Goal: Go to known website: Access a specific website the user already knows

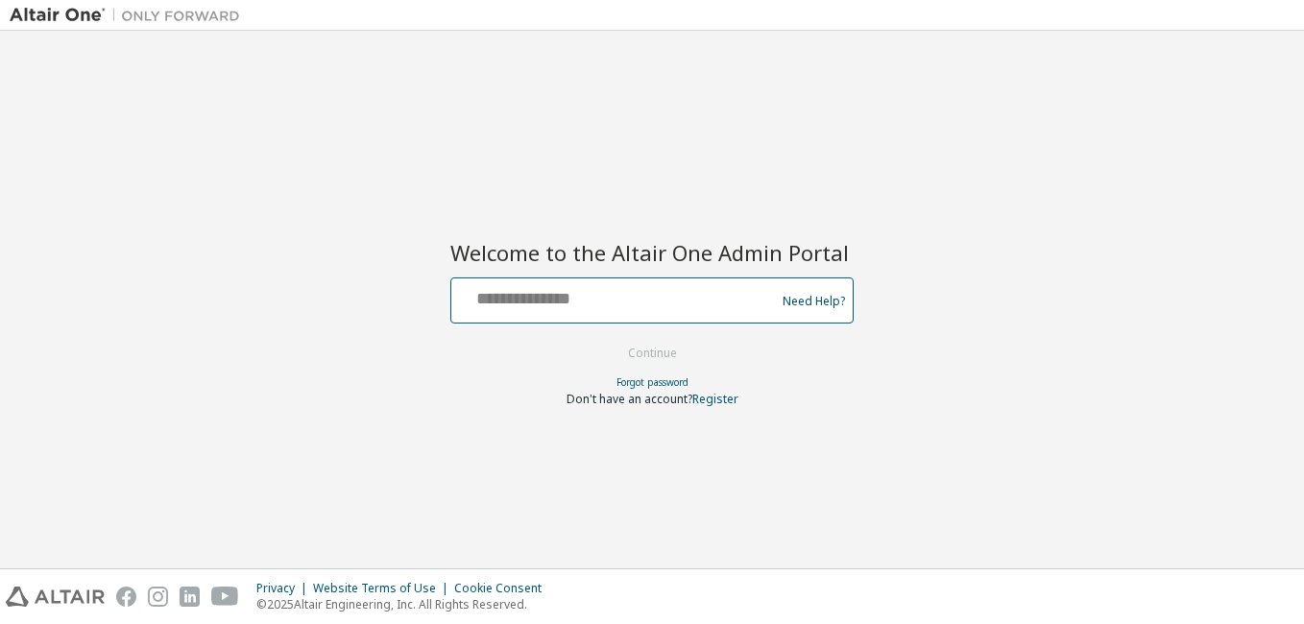
click at [573, 294] on input "text" at bounding box center [616, 296] width 314 height 28
type input "**********"
click at [671, 340] on button "Continue" at bounding box center [652, 353] width 89 height 29
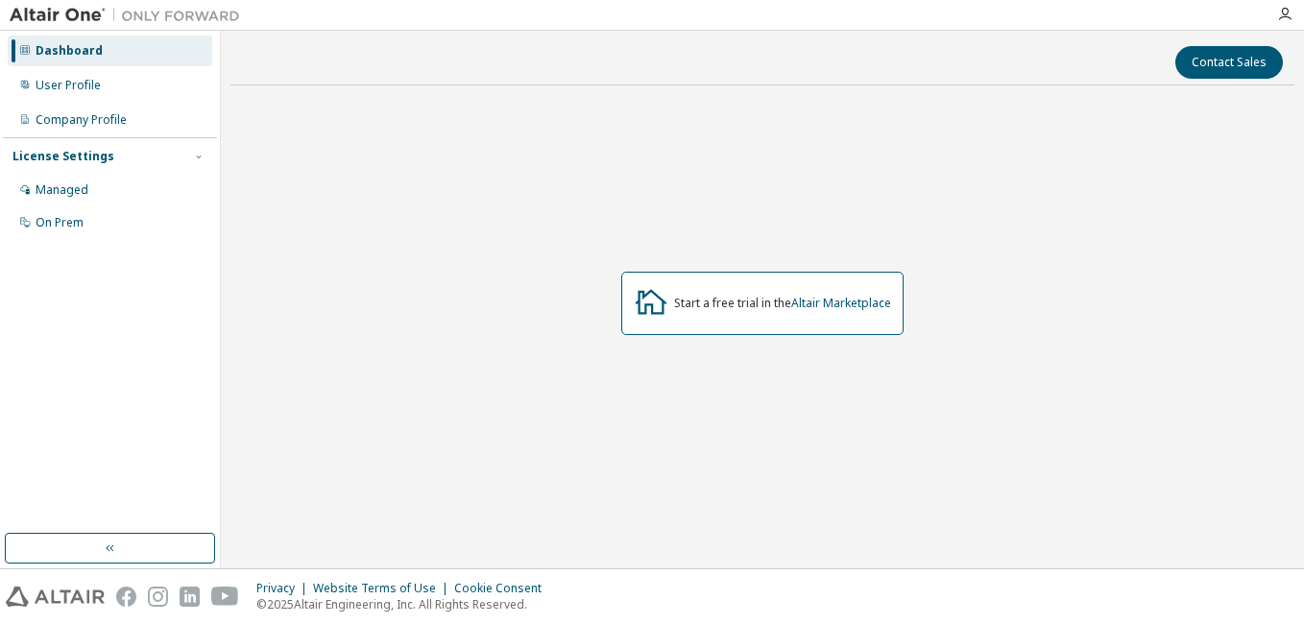
drag, startPoint x: 703, startPoint y: 305, endPoint x: 683, endPoint y: 306, distance: 20.2
click at [702, 305] on div "Start a free trial in the Altair Marketplace" at bounding box center [782, 303] width 217 height 15
click at [664, 306] on icon at bounding box center [651, 301] width 35 height 35
click at [827, 304] on link "Altair Marketplace" at bounding box center [841, 303] width 100 height 16
